Goal: Use online tool/utility

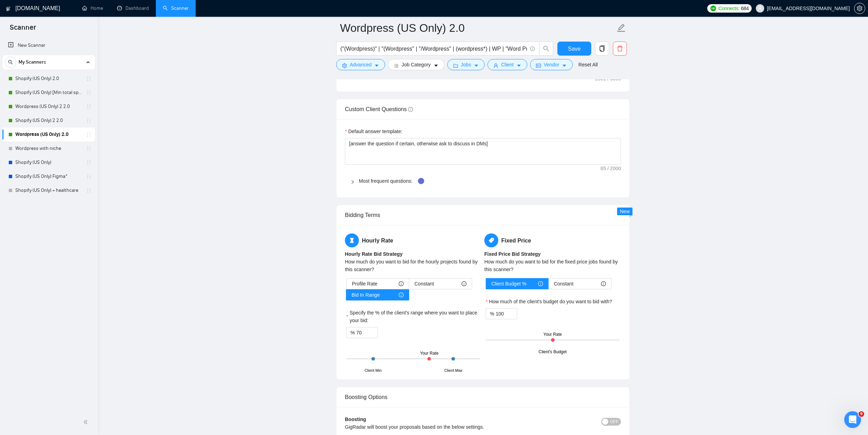
click at [296, 118] on main "Wordpress (US Only) 2.0 ("(Wordpress)" | "(Wordpress" | "/Wordpress" | (wordpre…" at bounding box center [483, 263] width 748 height 2444
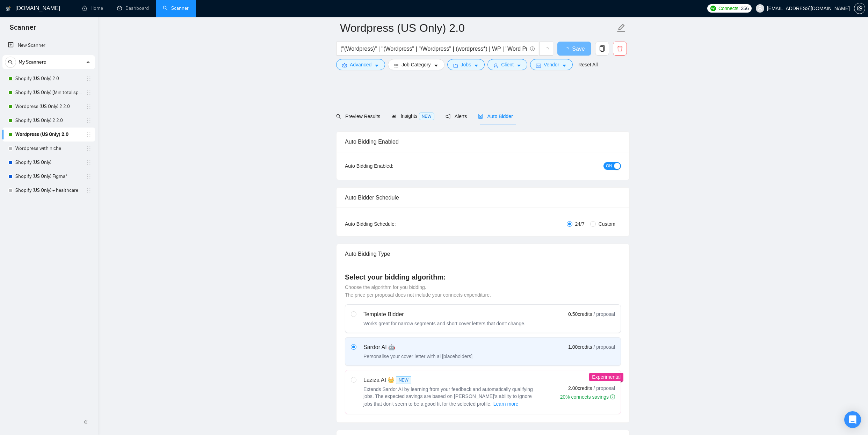
scroll to position [987, 0]
